Goal: Task Accomplishment & Management: Use online tool/utility

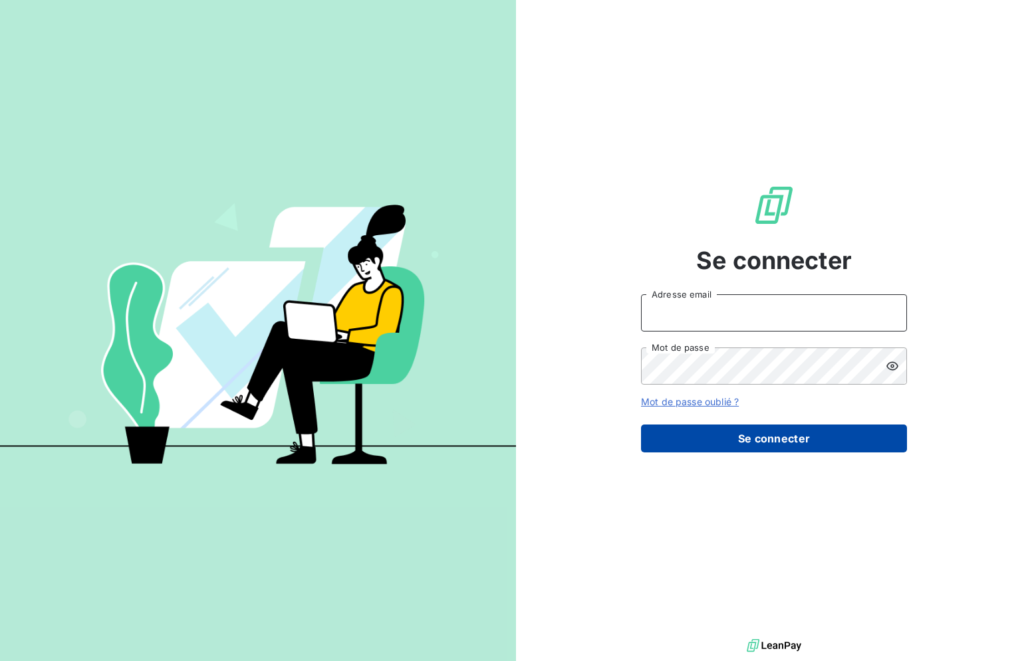
type input "[PERSON_NAME][EMAIL_ADDRESS][DOMAIN_NAME]"
click at [719, 443] on button "Se connecter" at bounding box center [774, 439] width 266 height 28
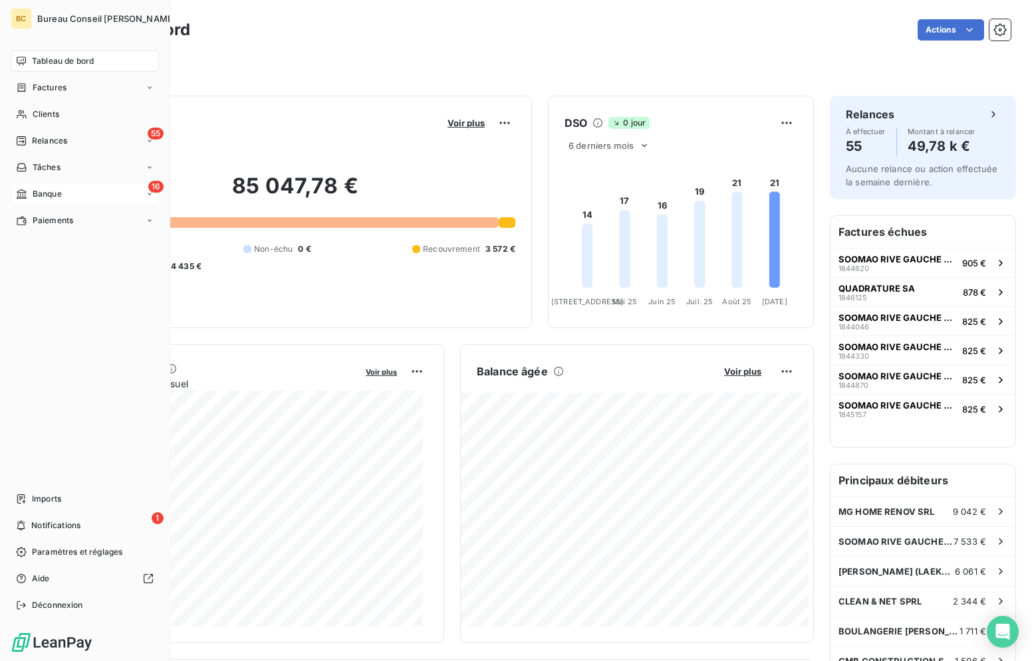
click at [34, 189] on span "Banque" at bounding box center [47, 194] width 29 height 12
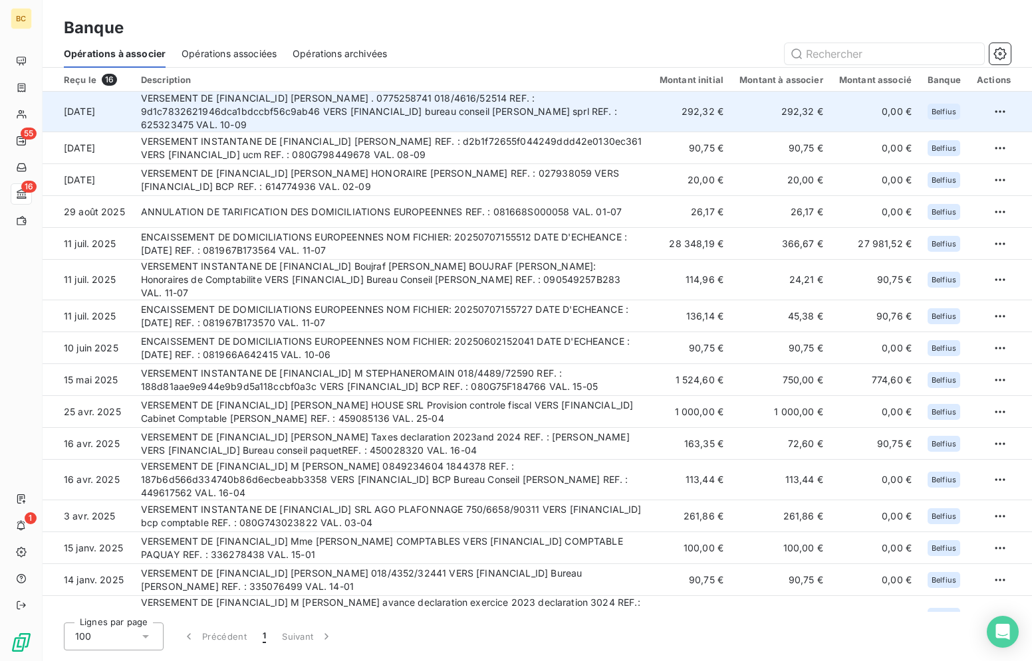
click at [266, 103] on td "VERSEMENT DE [FINANCIAL_ID] [PERSON_NAME] . 0775258741 018/4616/52514 REF. : 9d…" at bounding box center [392, 112] width 519 height 41
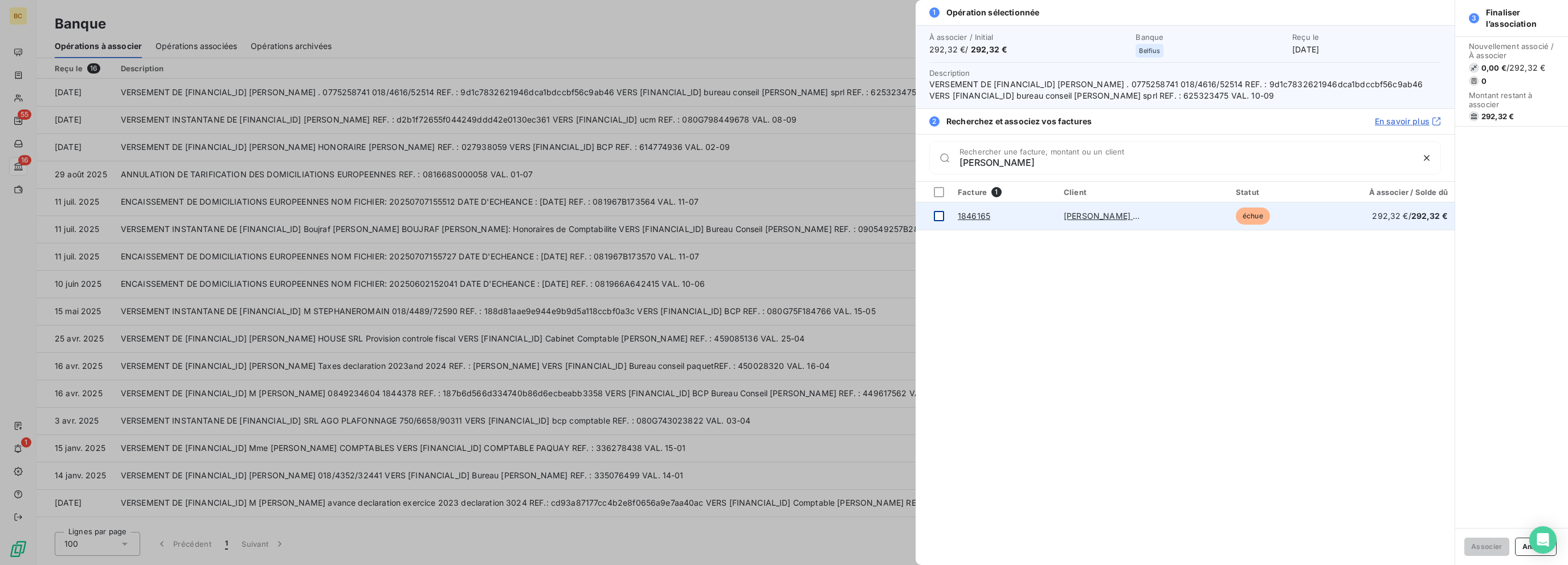
type input "[PERSON_NAME]"
click at [883, 214] on div at bounding box center [939, 216] width 10 height 10
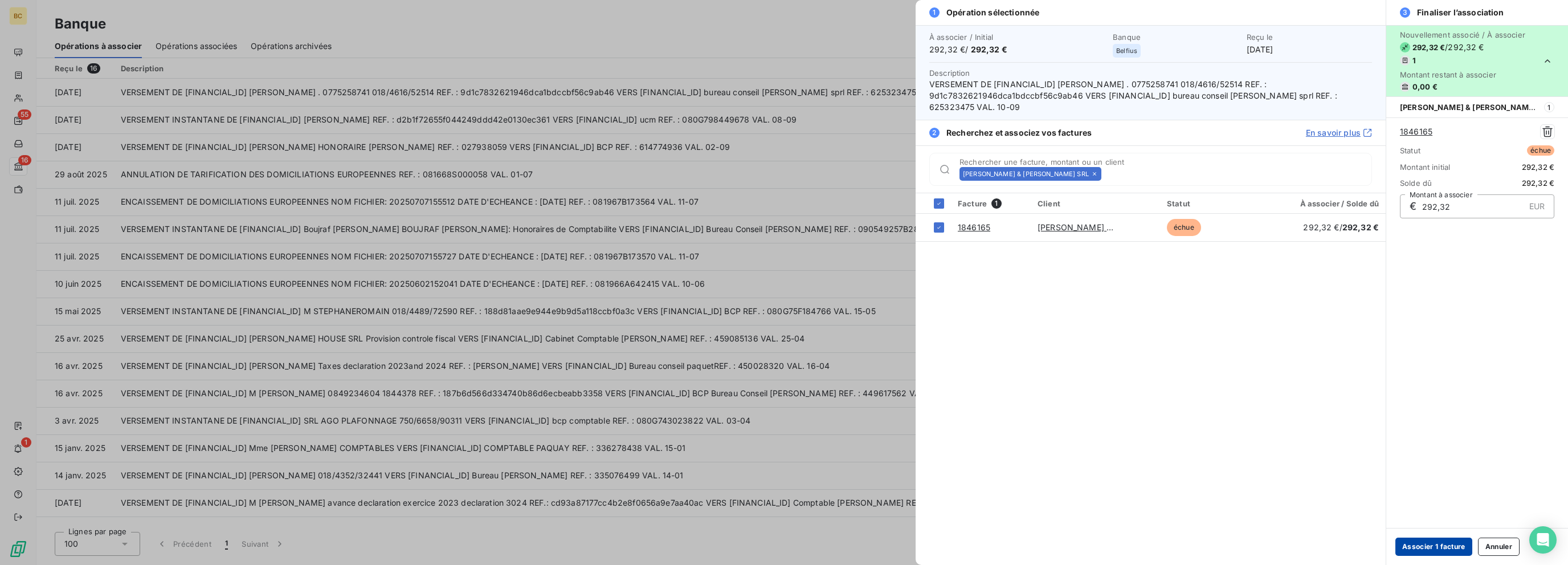
click at [883, 542] on button "Associer 1 facture" at bounding box center [1433, 546] width 77 height 18
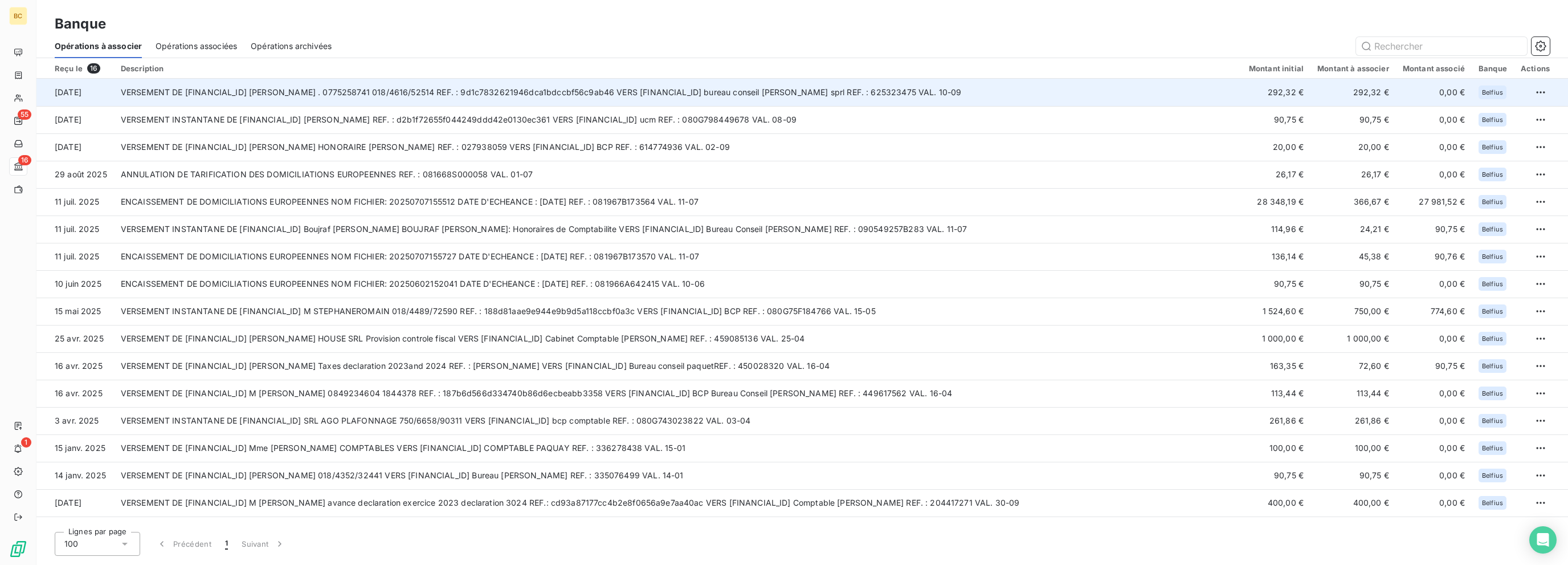
click at [446, 93] on td "VERSEMENT DE [FINANCIAL_ID] [PERSON_NAME] . 0775258741 018/4616/52514 REF. : 9d…" at bounding box center [678, 93] width 1128 height 27
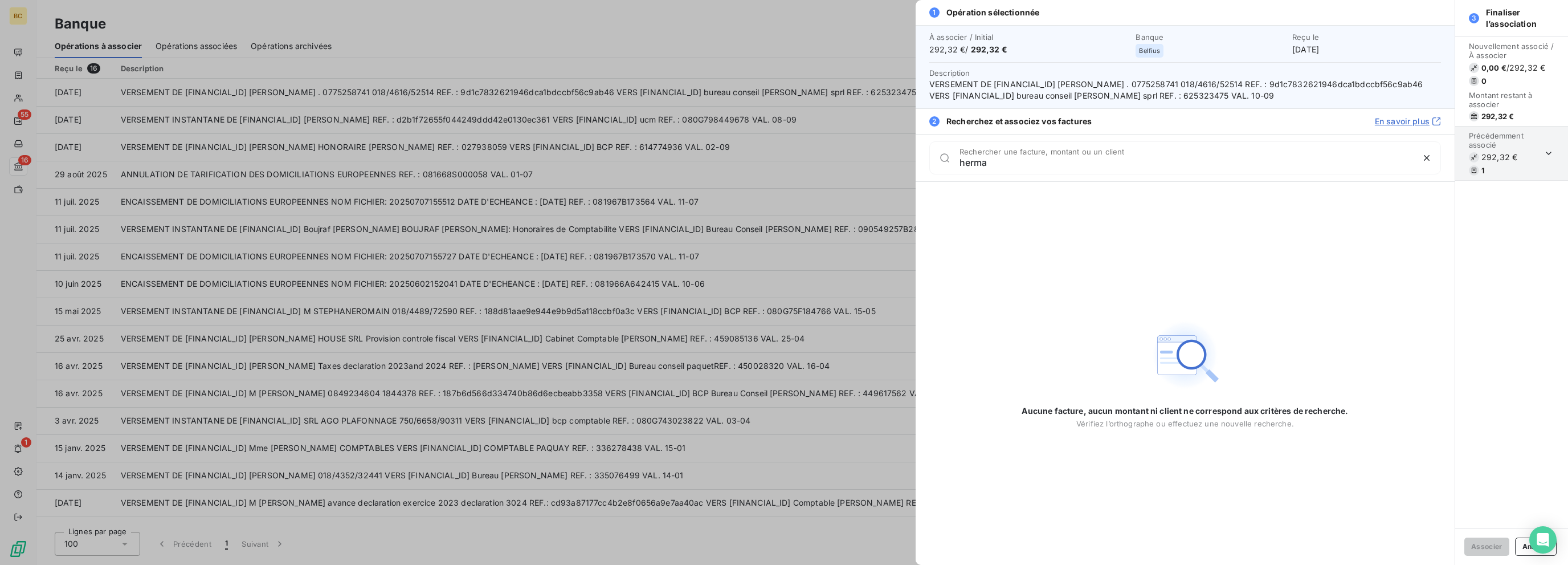
type input "herma"
click at [404, 210] on div at bounding box center [784, 282] width 1568 height 565
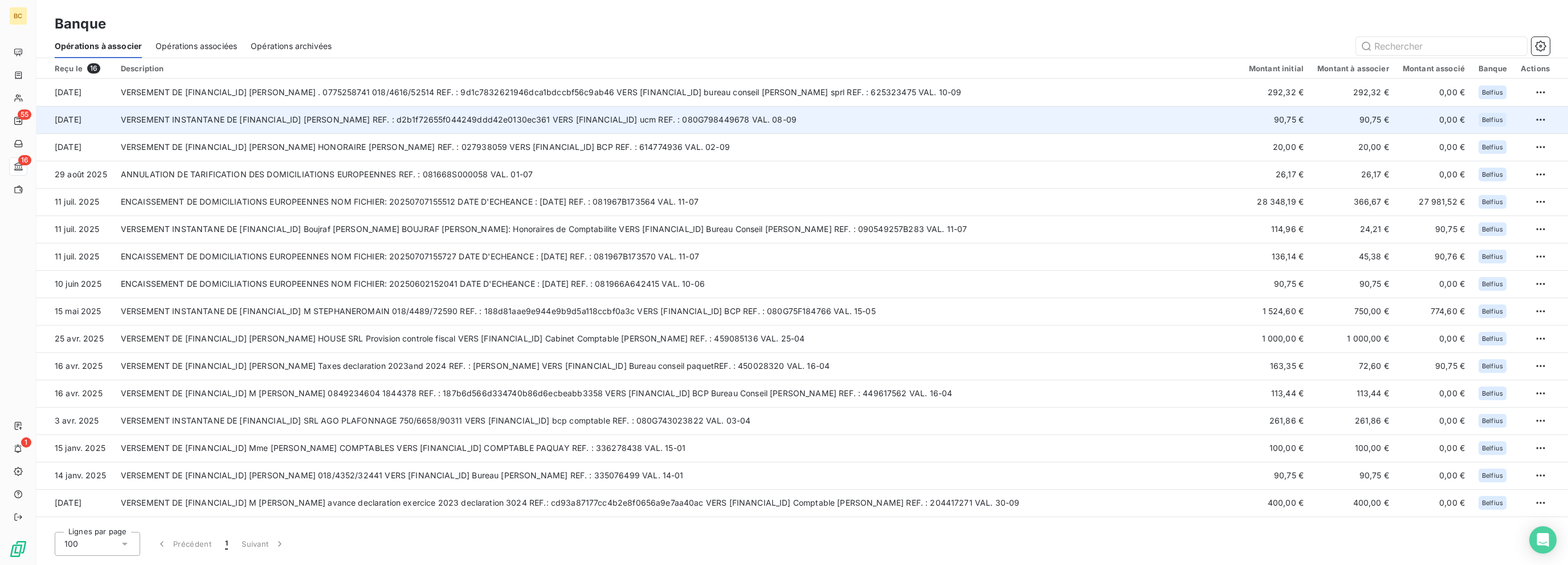
click at [386, 127] on td "VERSEMENT INSTANTANE DE [FINANCIAL_ID] [PERSON_NAME] REF. : d2b1f72655f044249dd…" at bounding box center [678, 120] width 1128 height 27
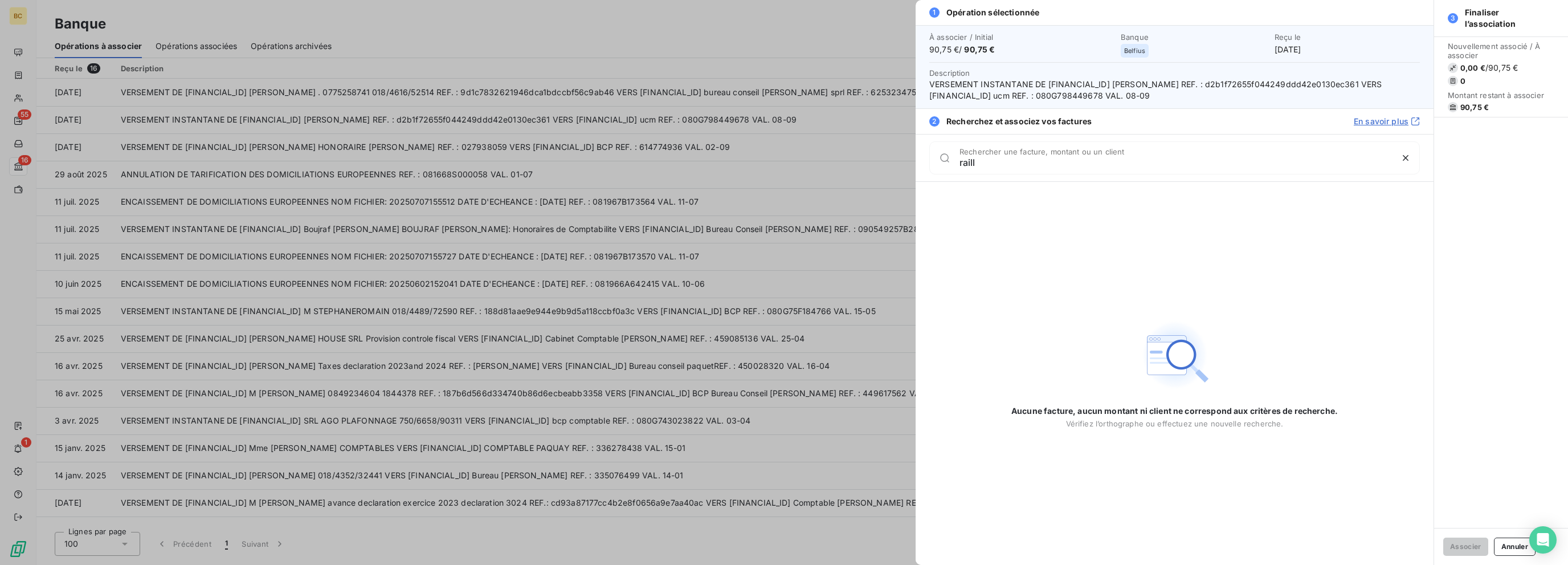
type input "raill"
click at [142, 195] on div at bounding box center [784, 282] width 1568 height 565
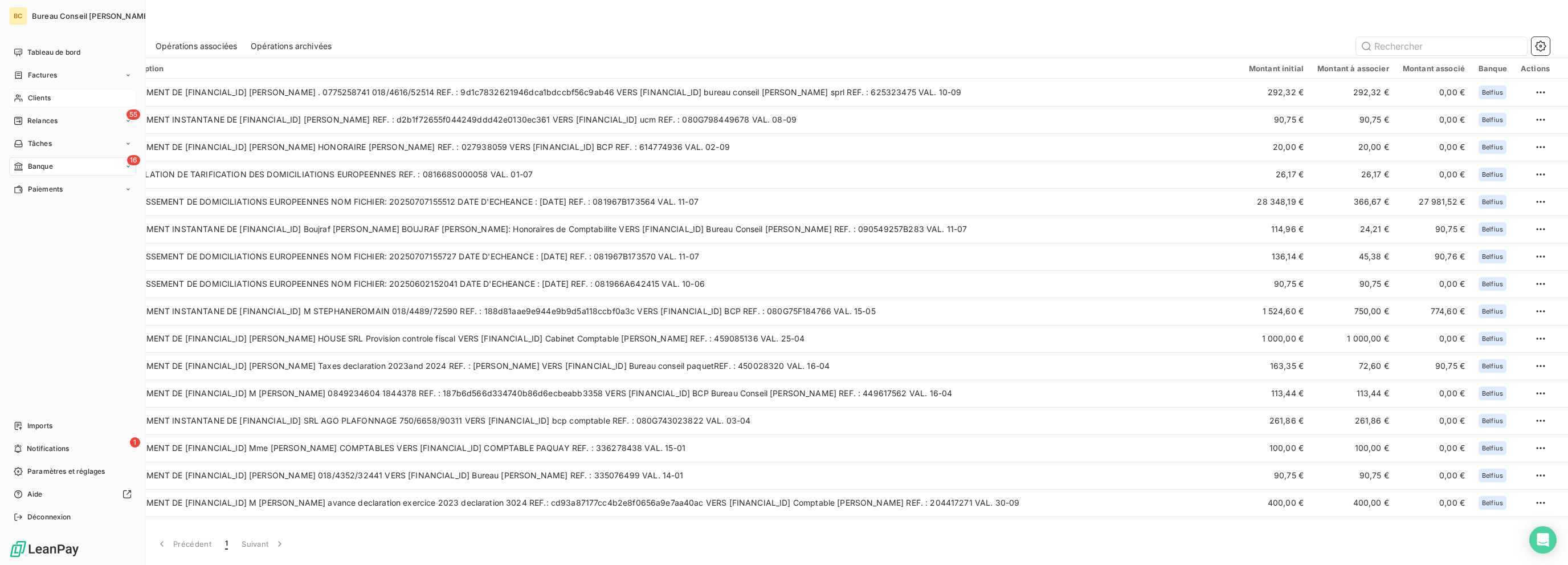
click at [30, 97] on span "Clients" at bounding box center [39, 98] width 23 height 10
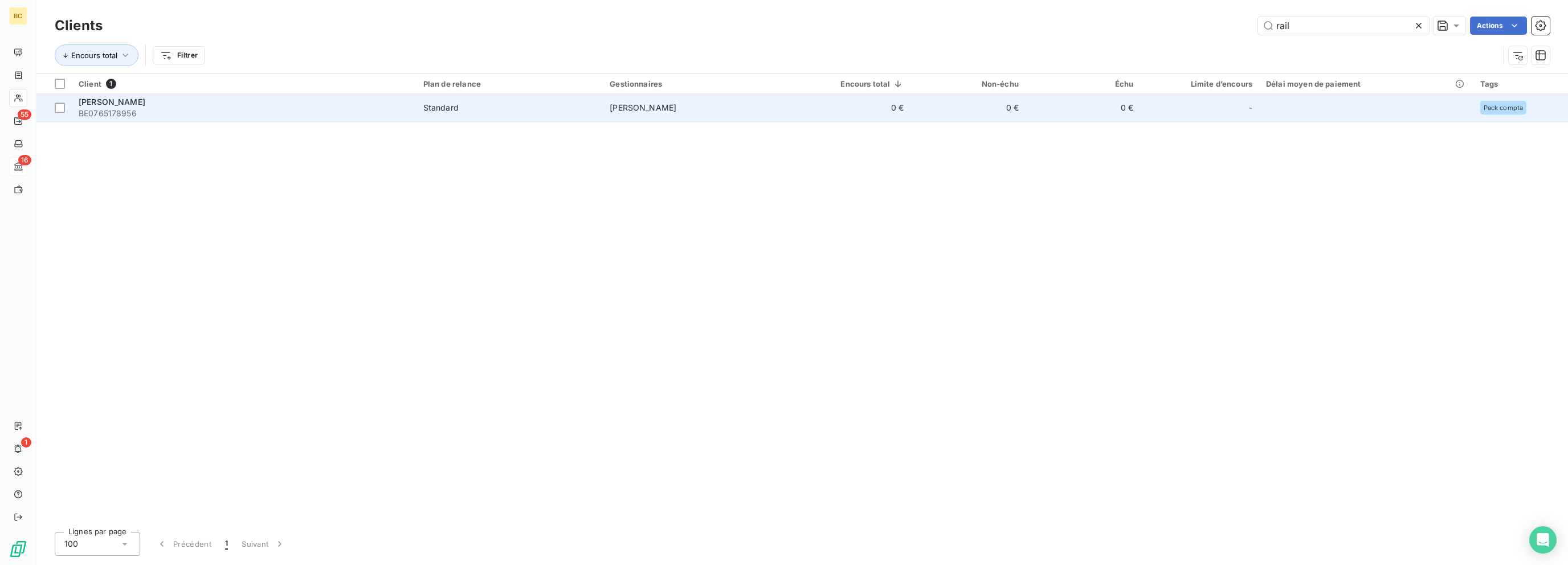
type input "rail"
click at [106, 105] on span "[PERSON_NAME]" at bounding box center [112, 101] width 67 height 9
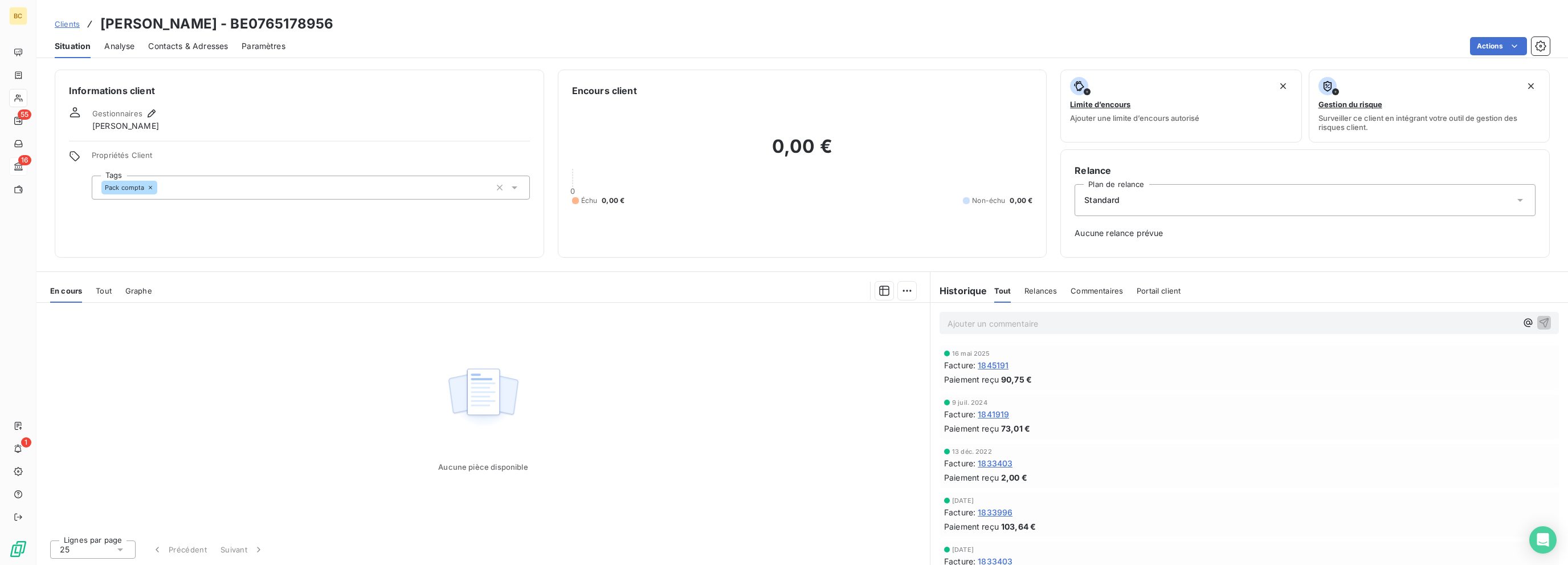
click at [106, 292] on span "Tout" at bounding box center [104, 291] width 16 height 9
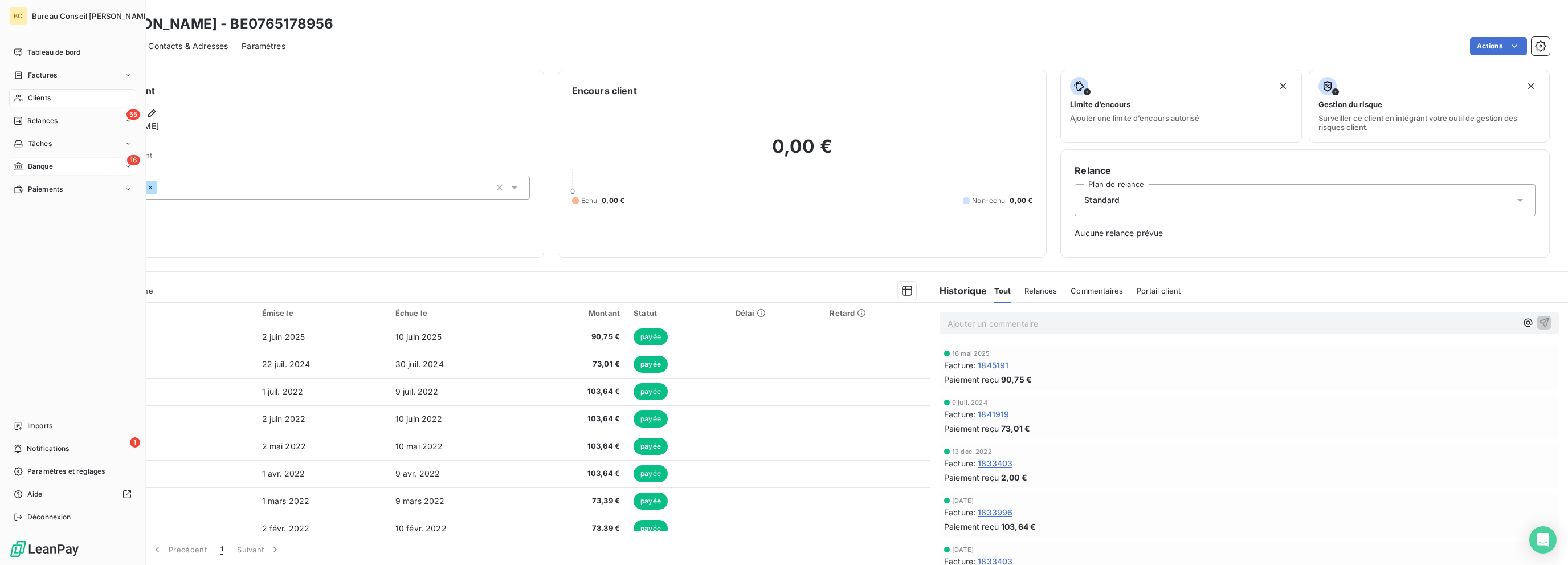
click at [28, 99] on span "Clients" at bounding box center [39, 98] width 23 height 10
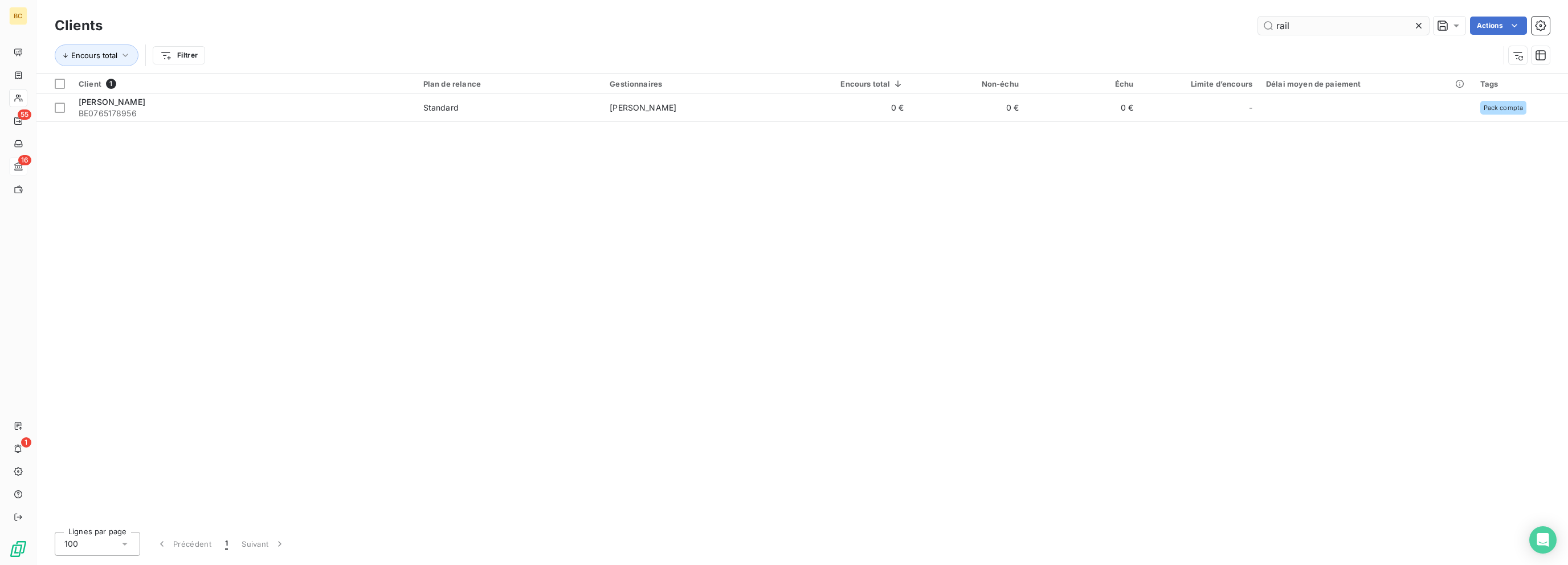
click at [883, 27] on input "rail" at bounding box center [1343, 25] width 171 height 18
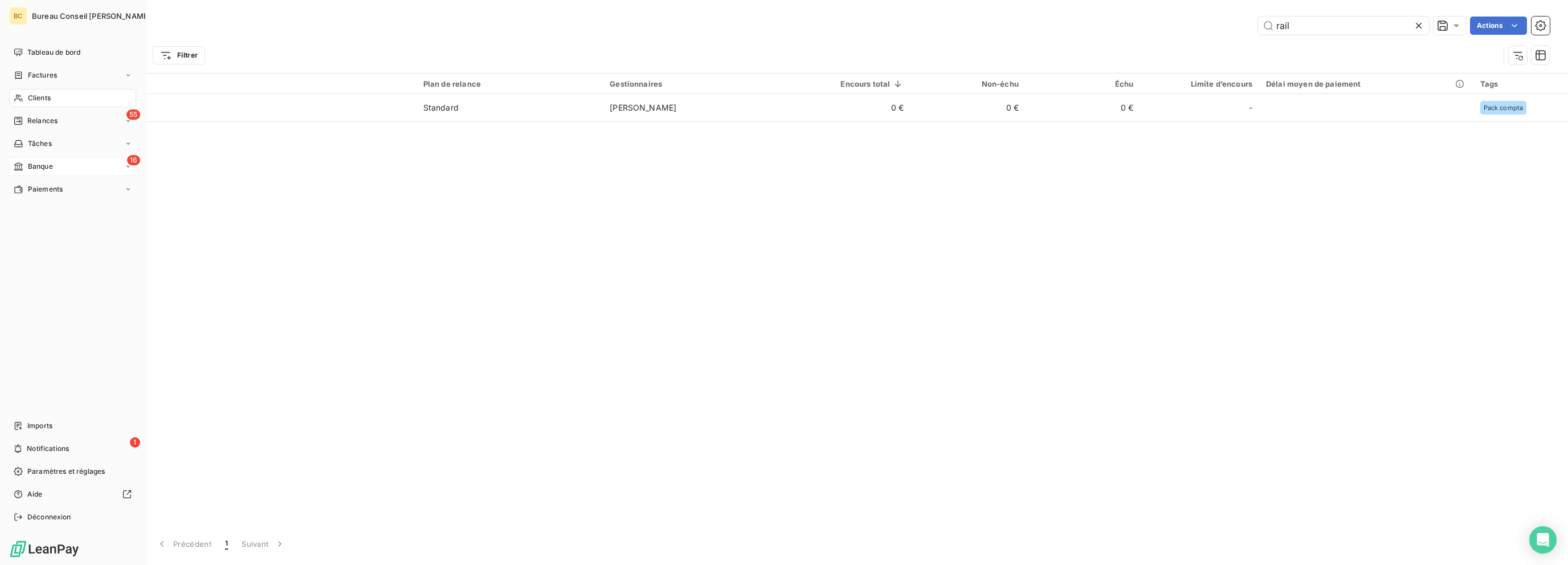
click at [55, 167] on div "16 Banque" at bounding box center [73, 165] width 127 height 18
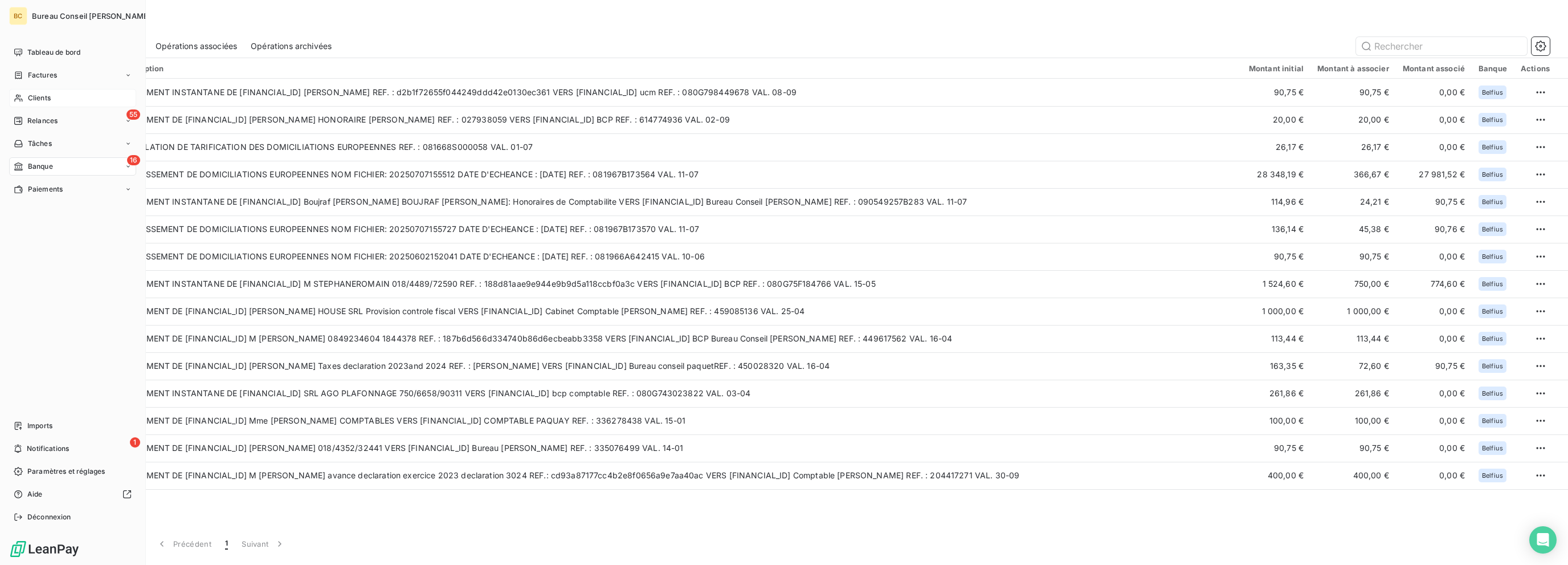
click at [51, 94] on div "Clients" at bounding box center [73, 98] width 127 height 18
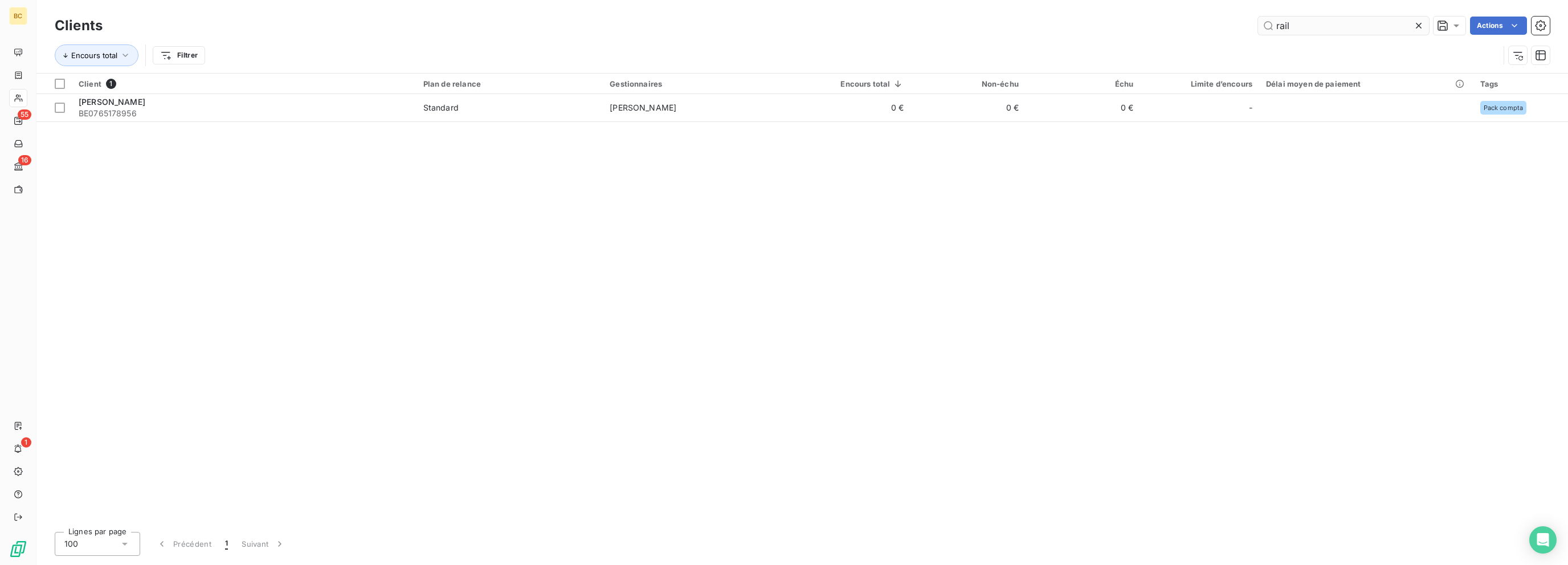
click at [883, 24] on input "rail" at bounding box center [1343, 25] width 171 height 18
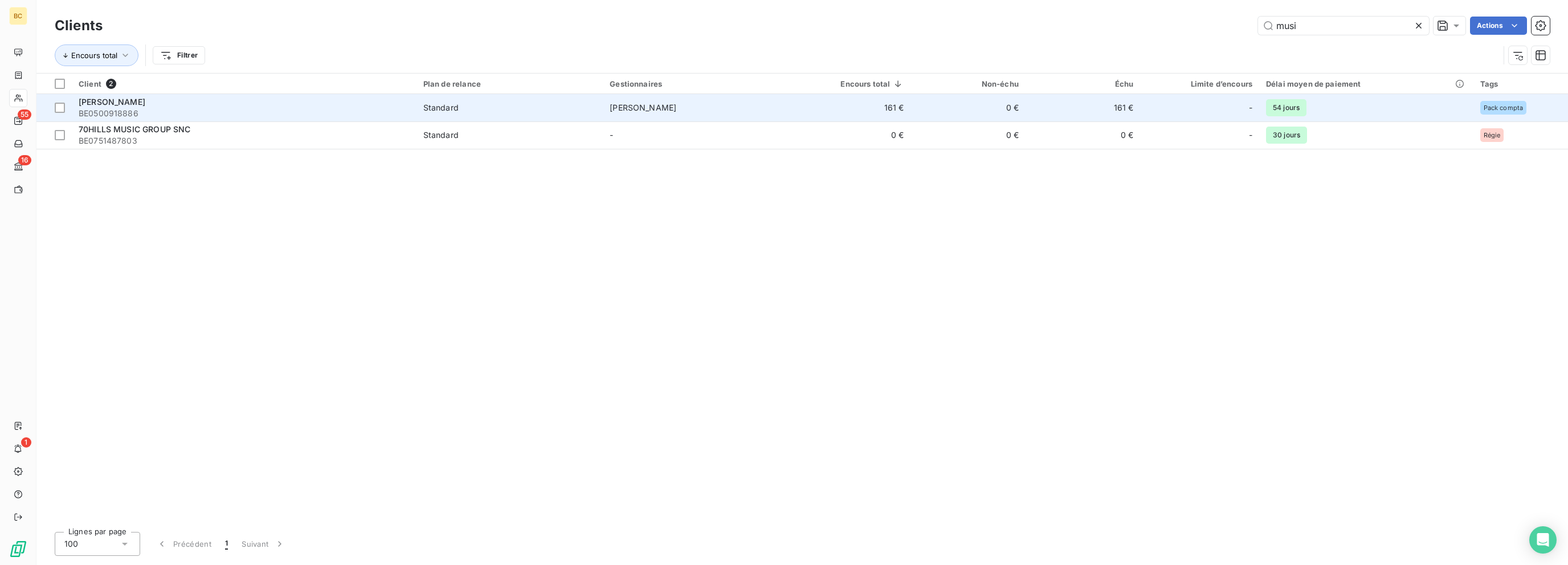
type input "musi"
click at [162, 111] on span "BE0500918886" at bounding box center [244, 113] width 331 height 11
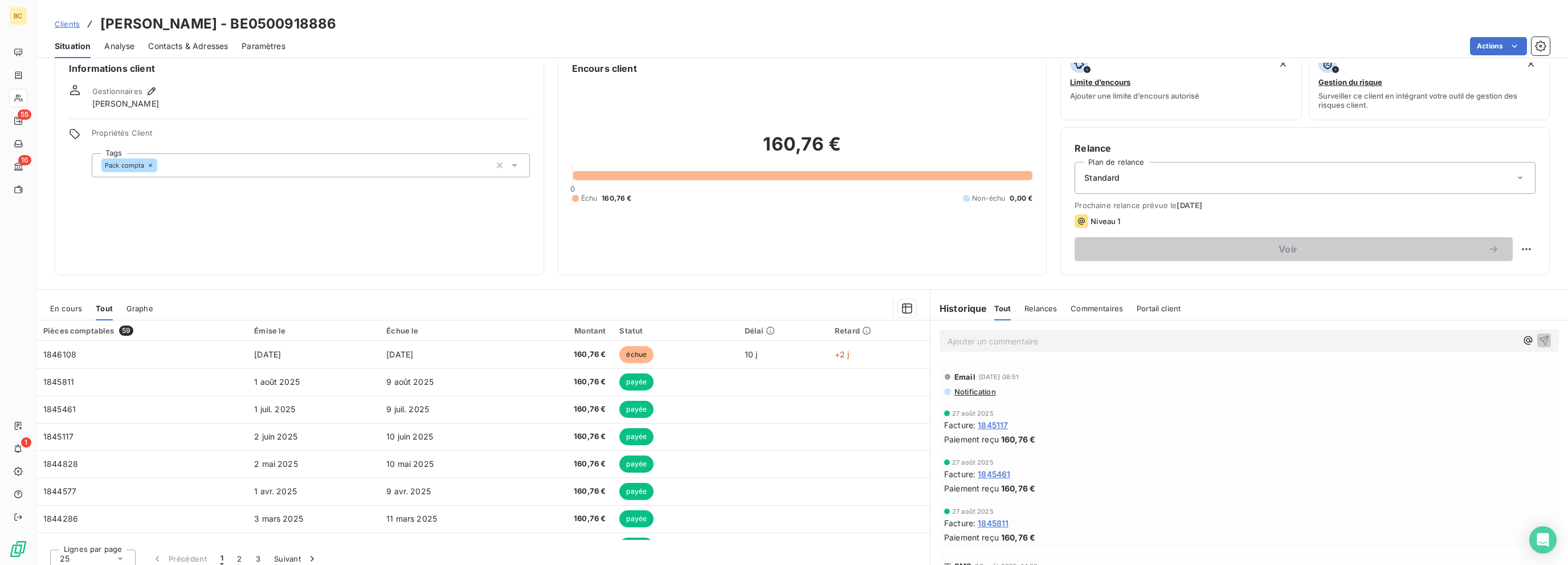
scroll to position [31, 0]
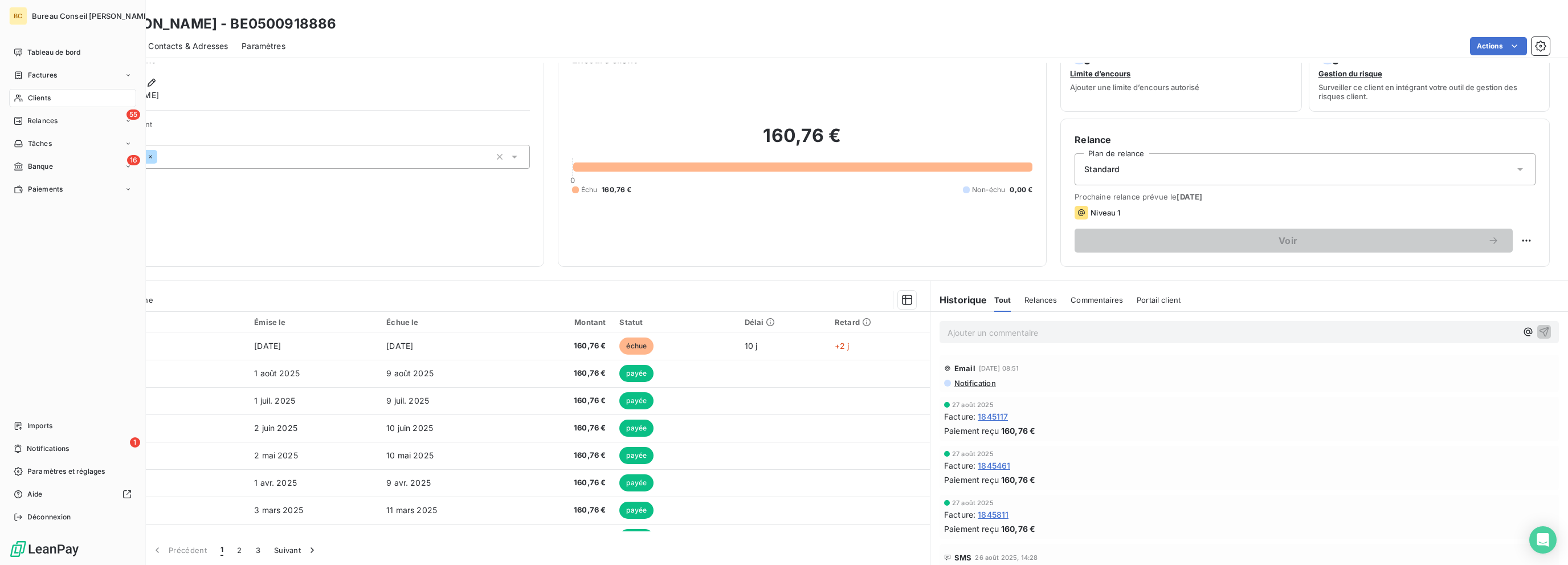
click at [44, 165] on span "Banque" at bounding box center [40, 166] width 25 height 10
